Goal: Information Seeking & Learning: Learn about a topic

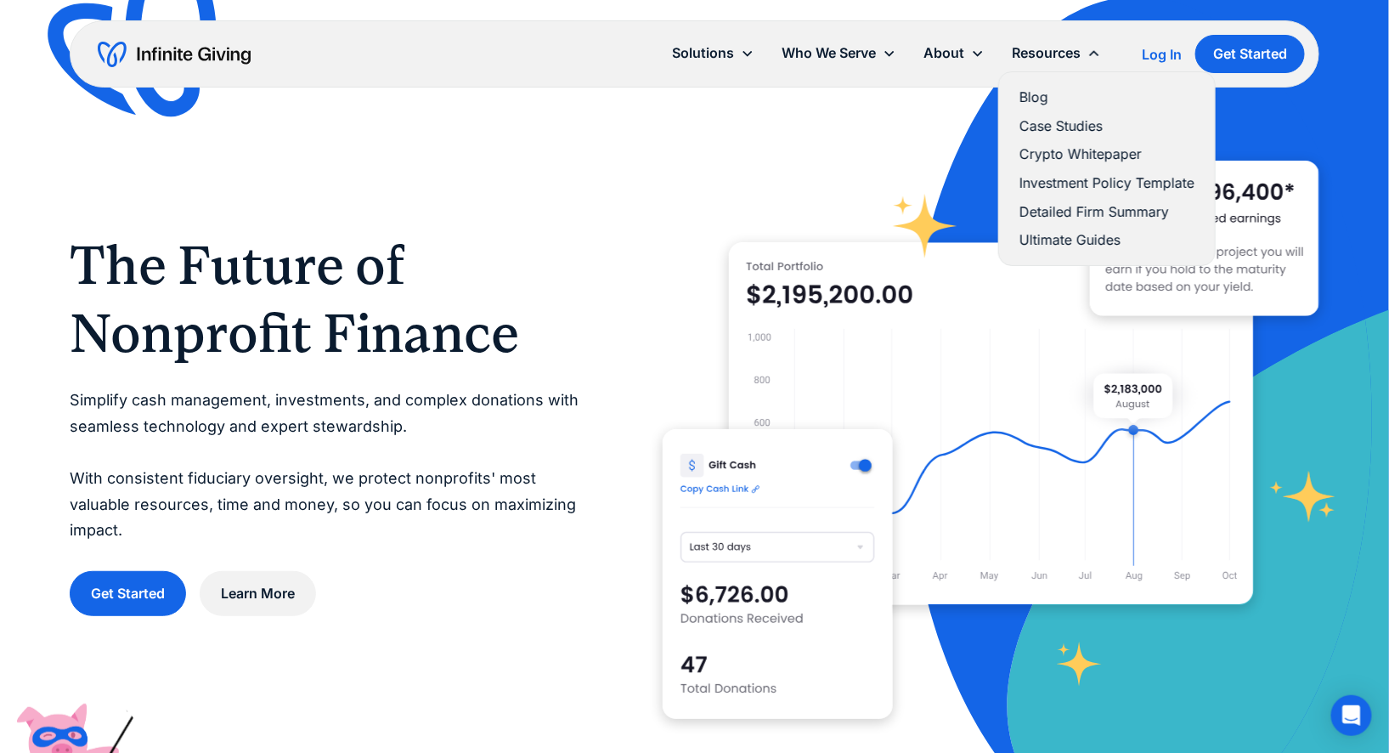
click at [1033, 99] on link "Blog" at bounding box center [1106, 97] width 175 height 23
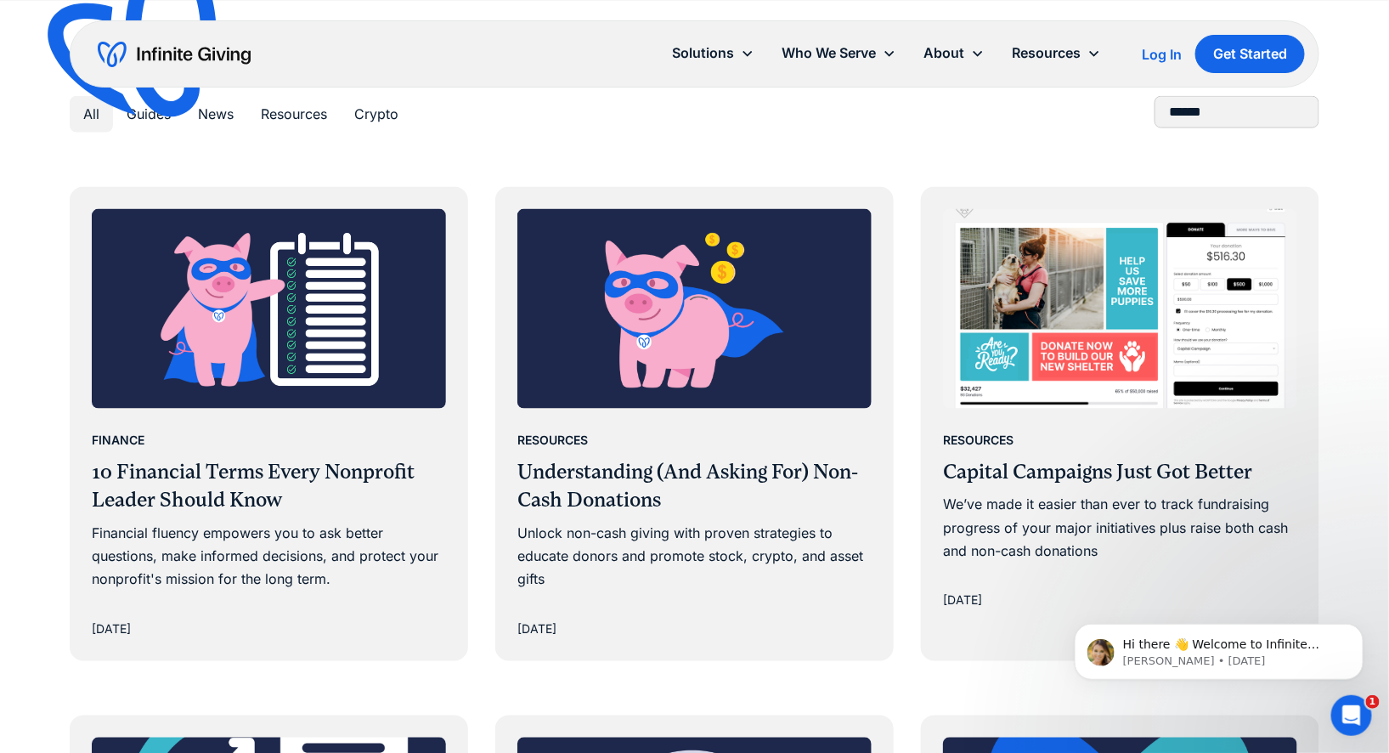
scroll to position [838, 0]
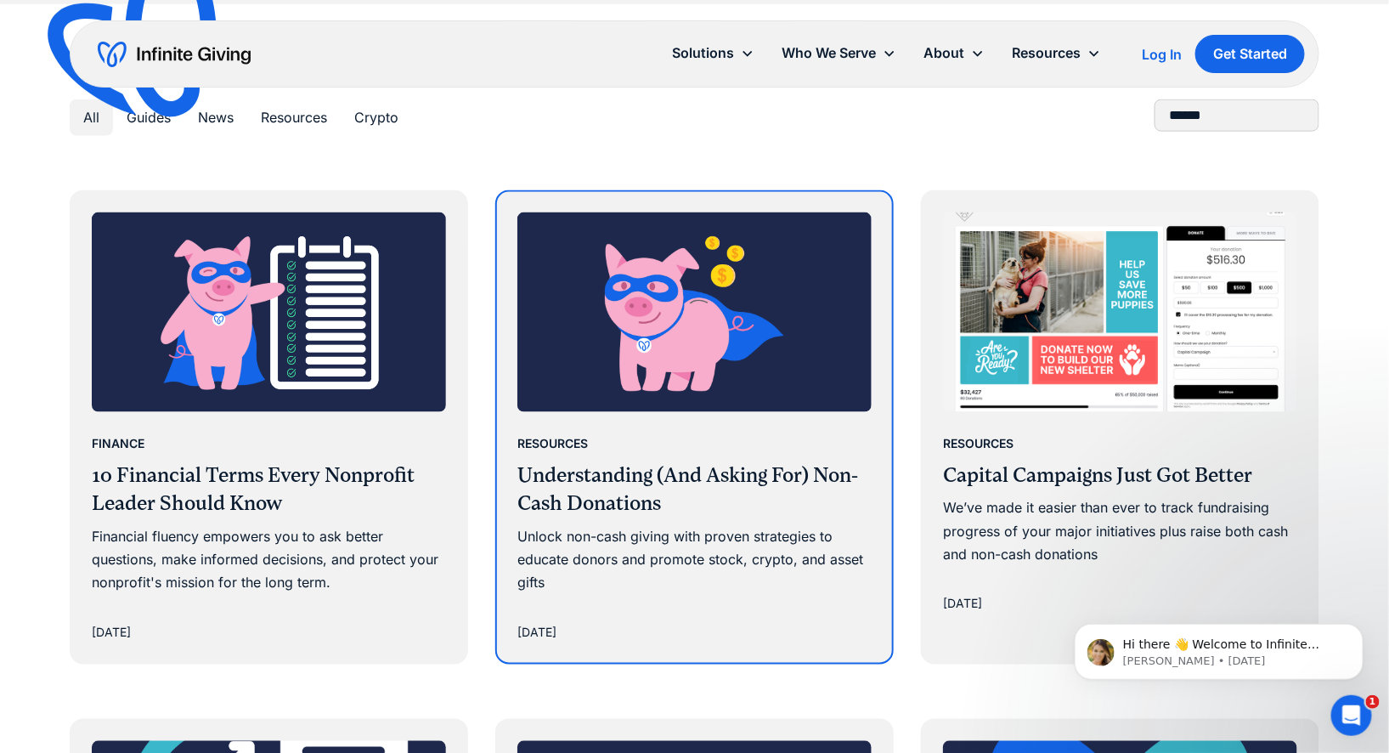
click at [613, 479] on h3 "Understanding (And Asking For) Non-Cash Donations" at bounding box center [694, 490] width 354 height 57
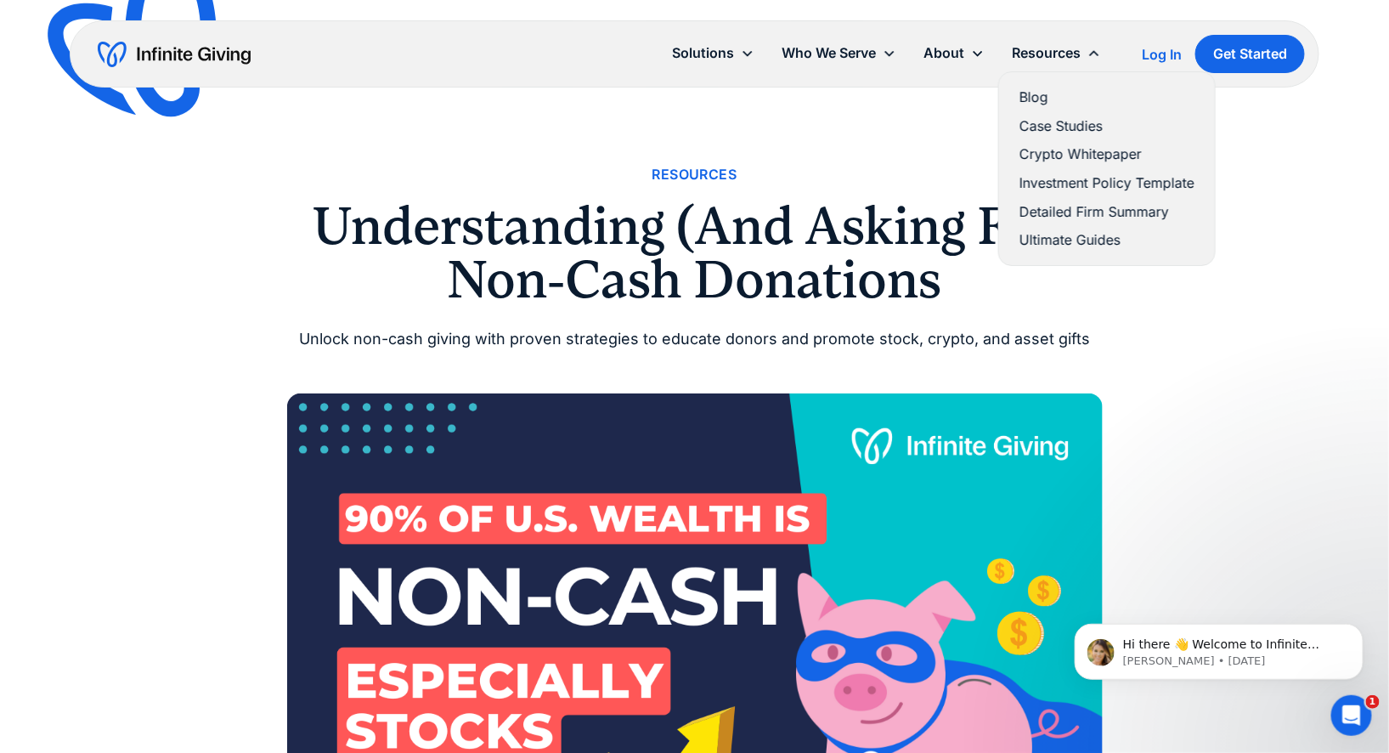
click at [1036, 96] on link "Blog" at bounding box center [1106, 97] width 175 height 23
